Goal: Navigation & Orientation: Find specific page/section

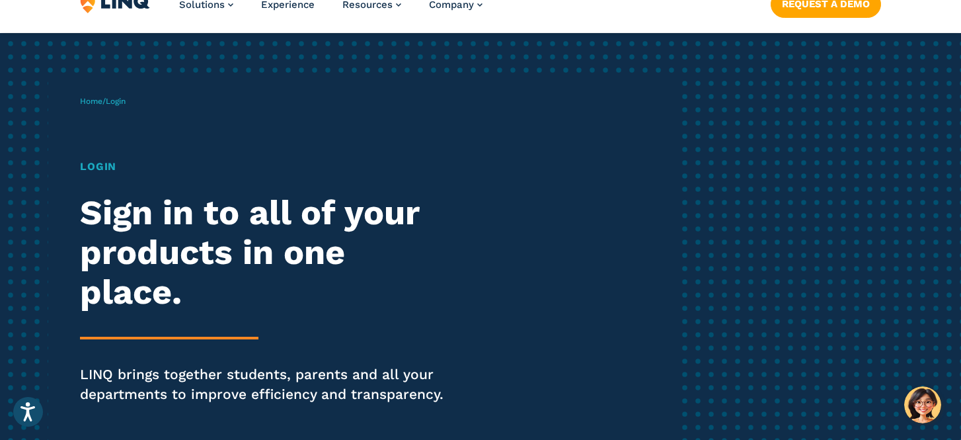
scroll to position [46, 0]
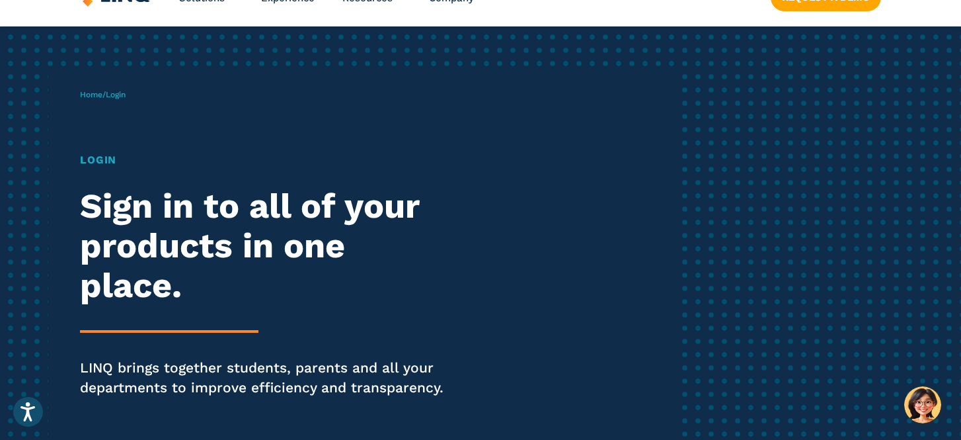
click at [108, 161] on h1 "Login" at bounding box center [265, 160] width 370 height 16
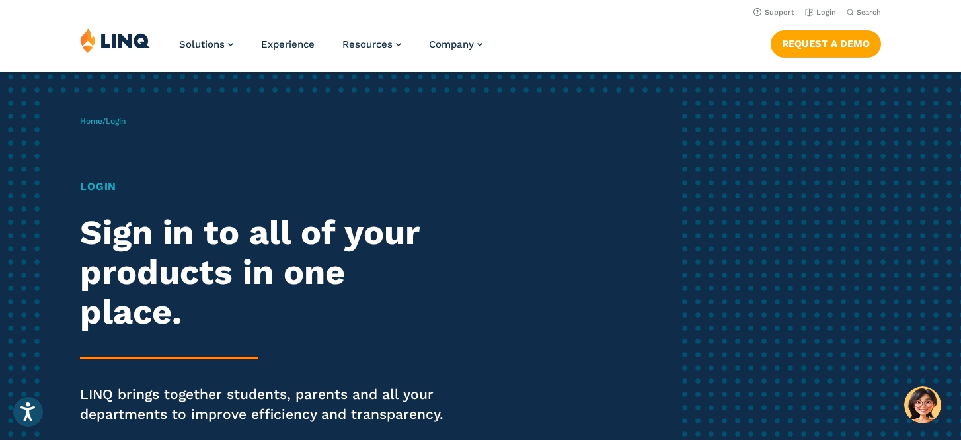
scroll to position [0, 0]
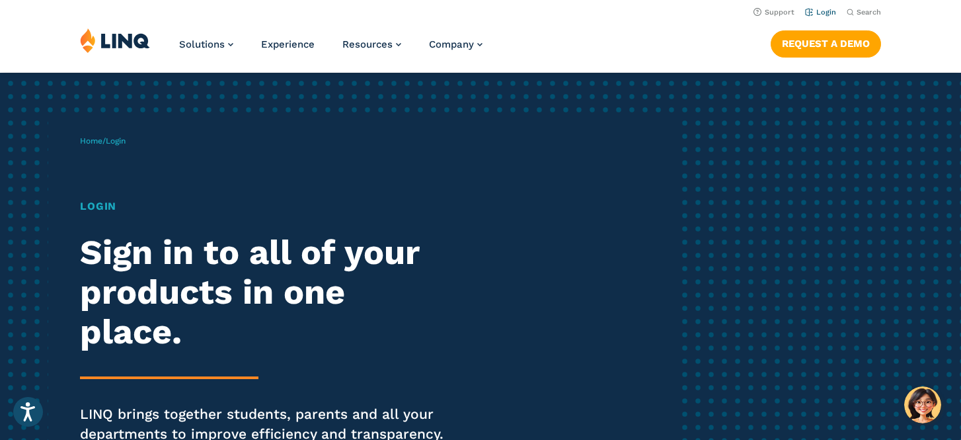
click at [818, 15] on link "Login" at bounding box center [820, 12] width 31 height 9
